Goal: Information Seeking & Learning: Understand process/instructions

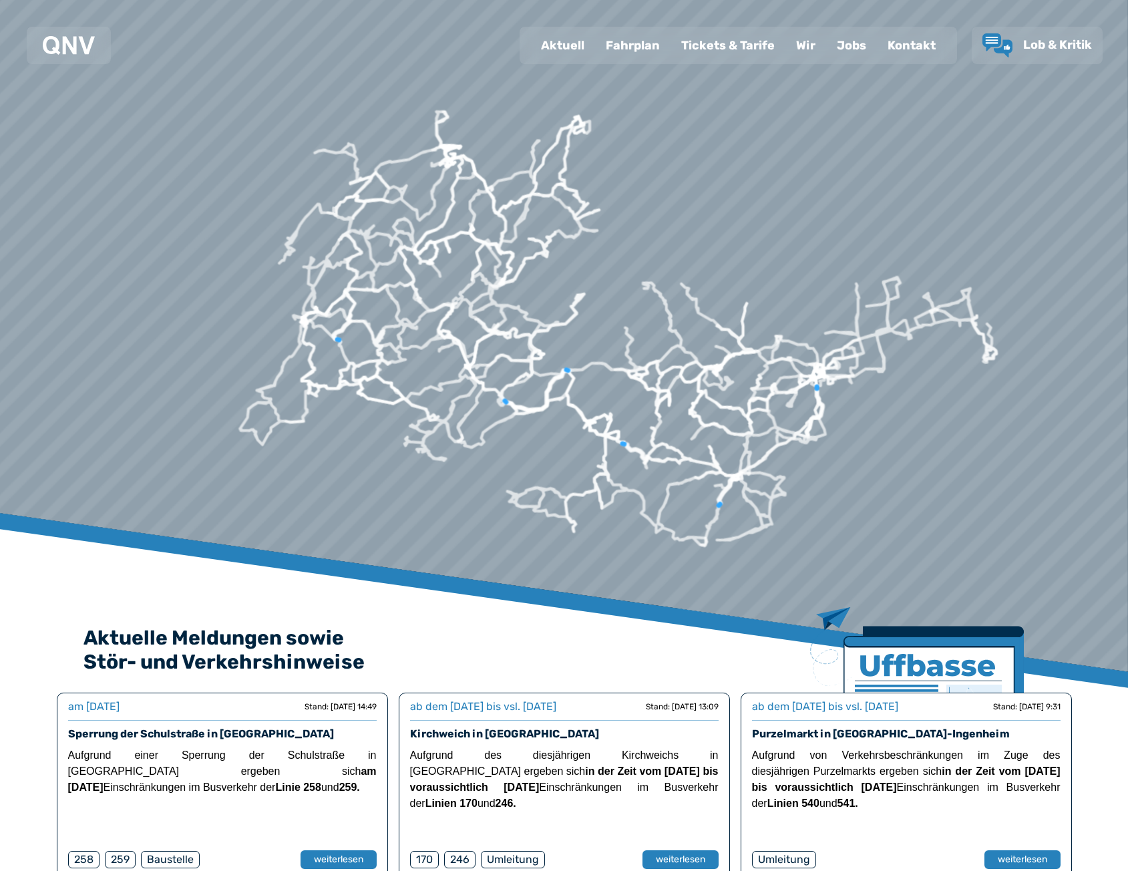
click at [638, 37] on div "Fahrplan" at bounding box center [632, 45] width 75 height 35
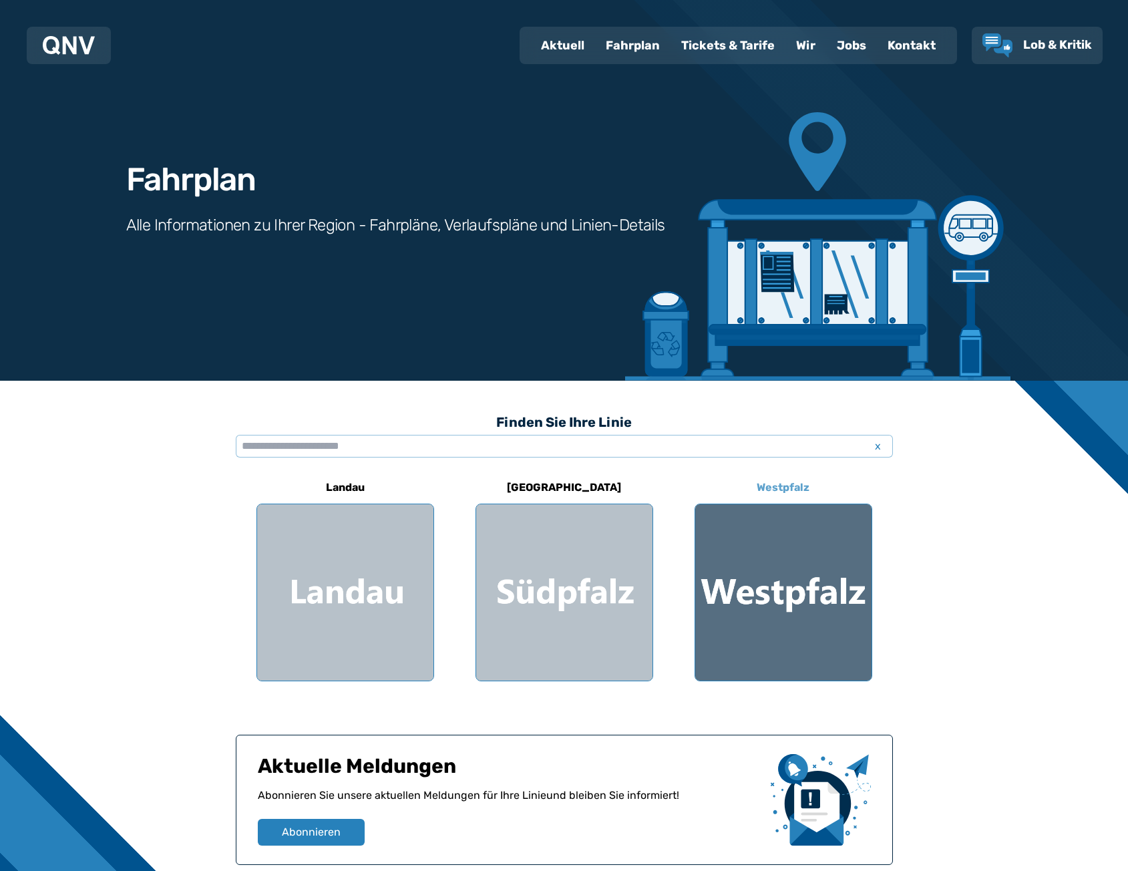
click at [853, 602] on div at bounding box center [783, 592] width 176 height 176
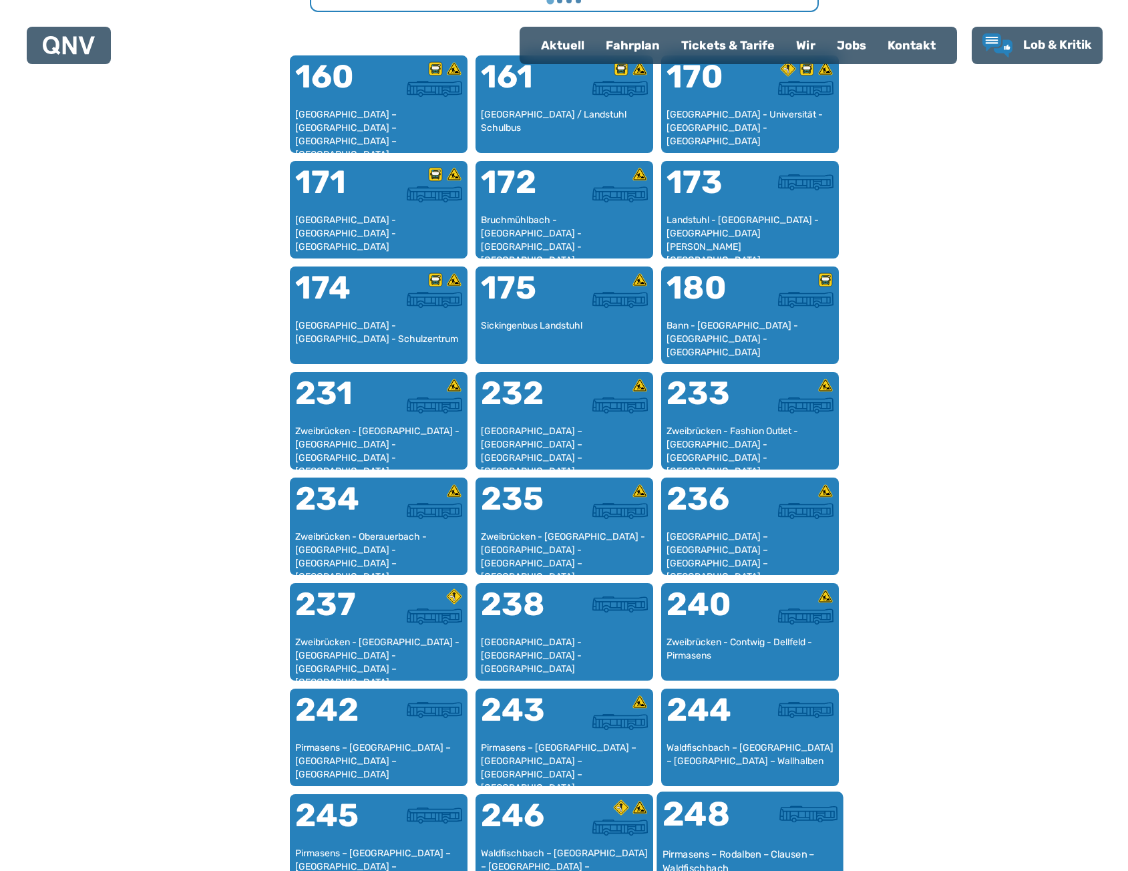
scroll to position [1012, 0]
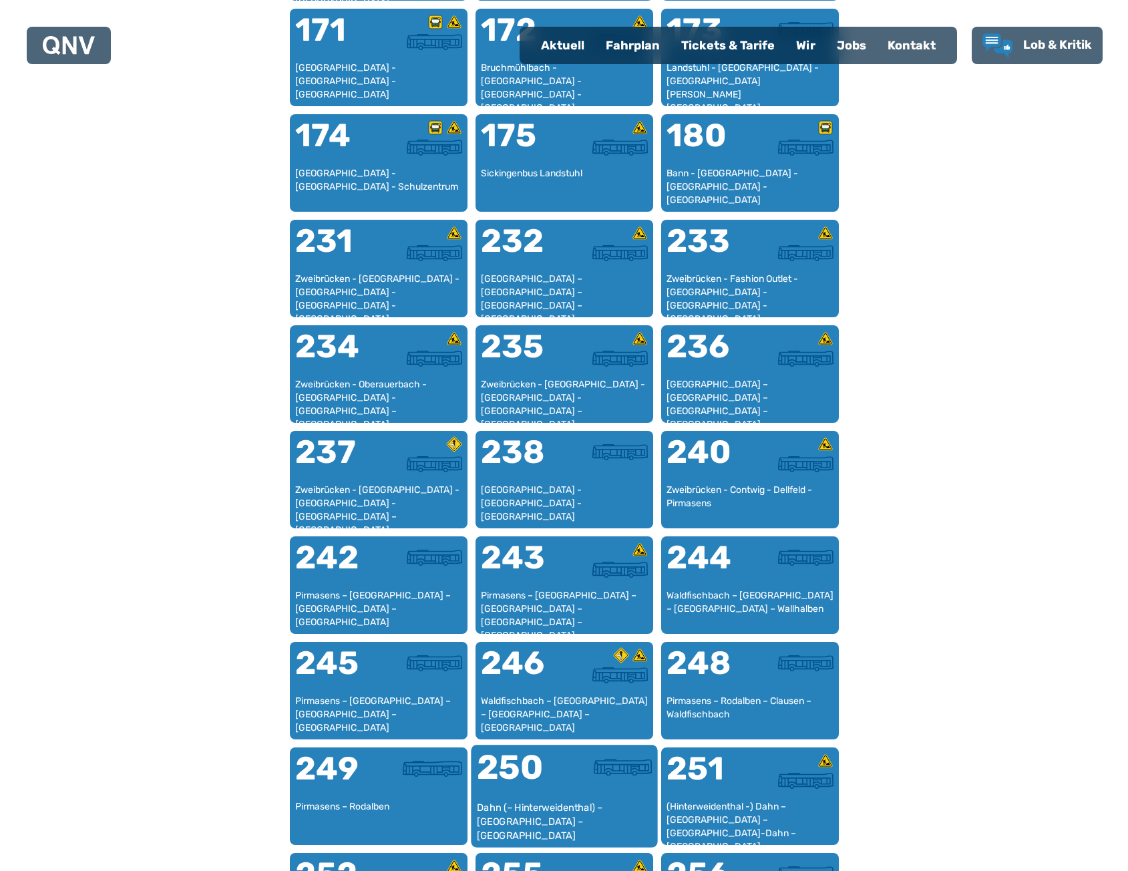
click at [519, 785] on div "250" at bounding box center [519, 775] width 87 height 50
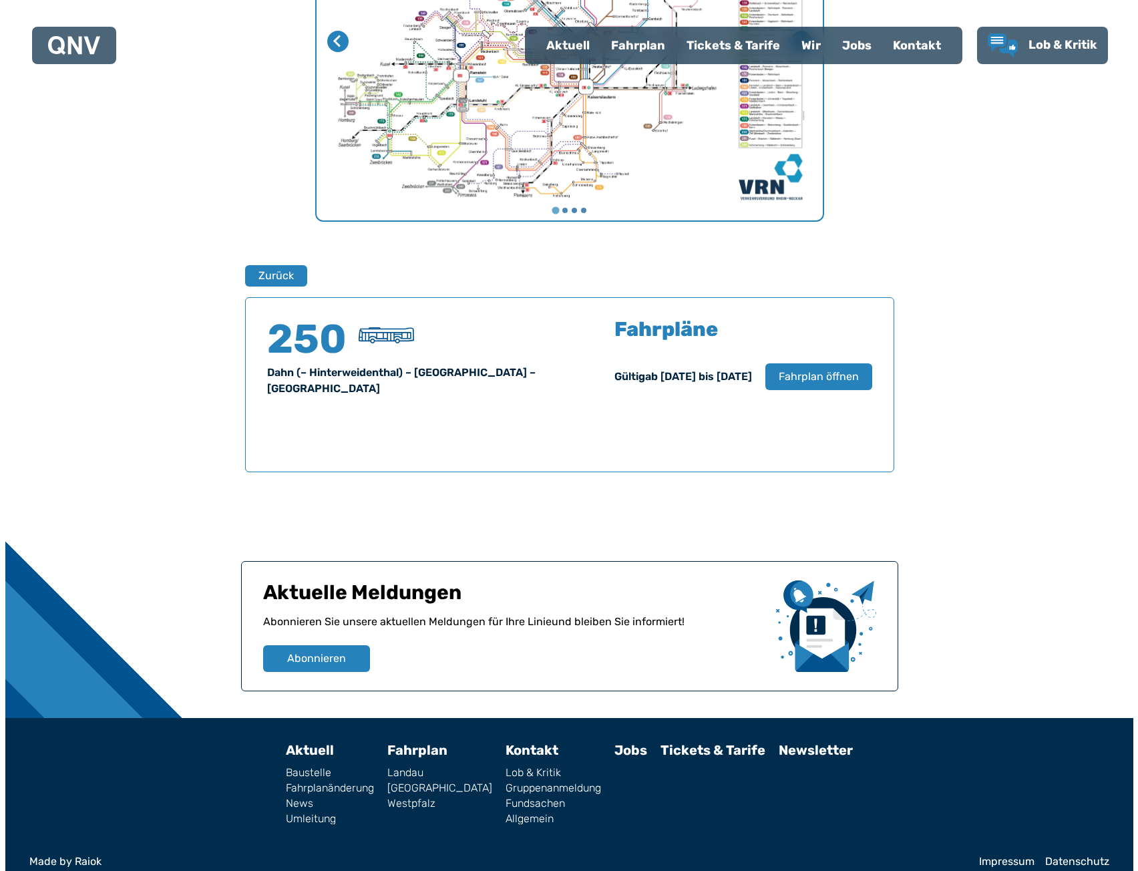
scroll to position [651, 0]
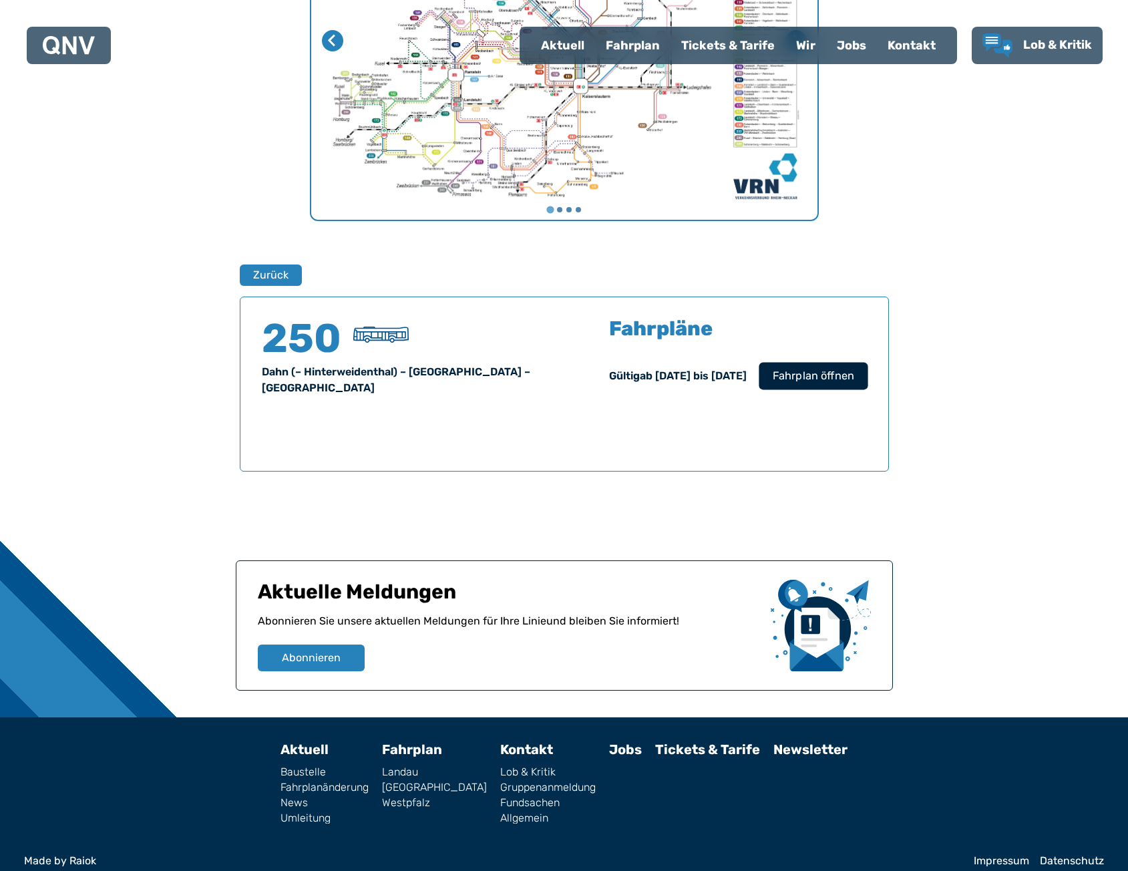
click at [808, 379] on span "Fahrplan öffnen" at bounding box center [812, 376] width 81 height 16
